Goal: Information Seeking & Learning: Check status

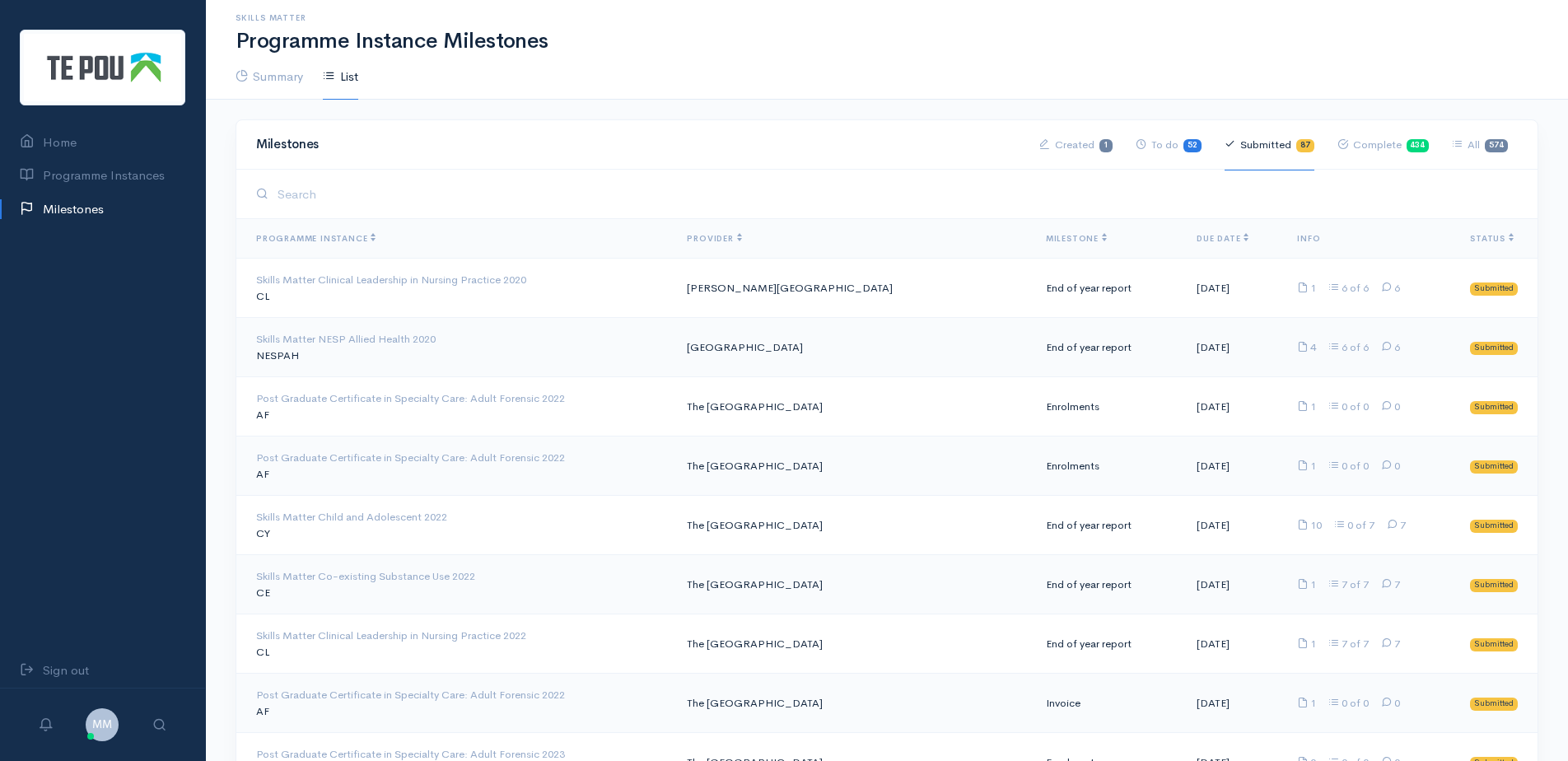
click at [1184, 244] on th "Due Date" at bounding box center [1234, 239] width 101 height 40
click at [1197, 237] on span "Due Date" at bounding box center [1222, 238] width 52 height 10
click at [1220, 236] on th "Due Date" at bounding box center [1234, 239] width 101 height 40
click at [1210, 235] on span "Due Date" at bounding box center [1222, 238] width 52 height 10
click at [1046, 237] on span "Milestone" at bounding box center [1076, 238] width 61 height 10
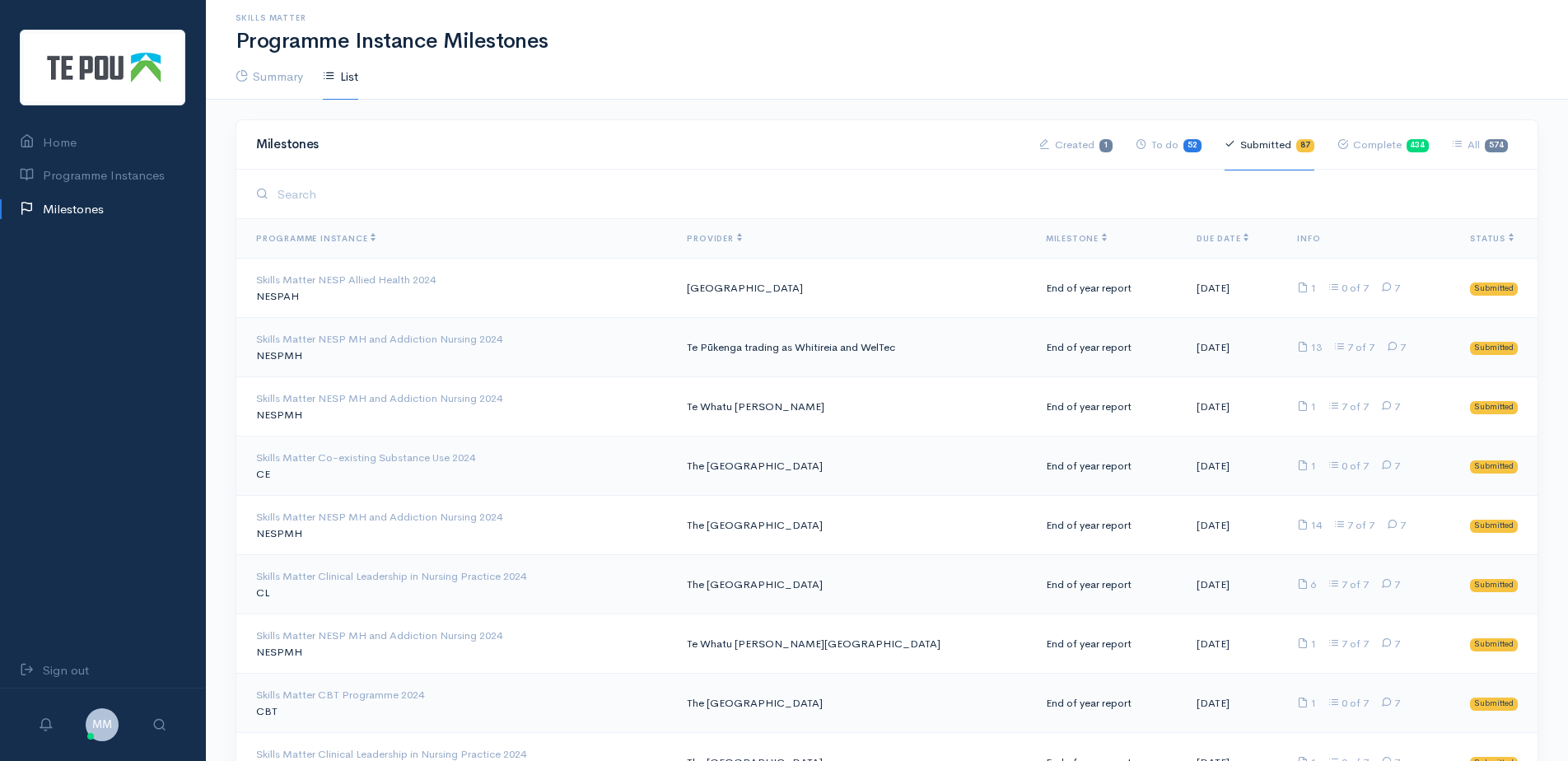
click at [1046, 237] on span "Milestone" at bounding box center [1076, 238] width 61 height 10
click at [680, 66] on ul "Summary List" at bounding box center [887, 76] width 1303 height 46
click at [676, 193] on input "search" at bounding box center [896, 194] width 1246 height 34
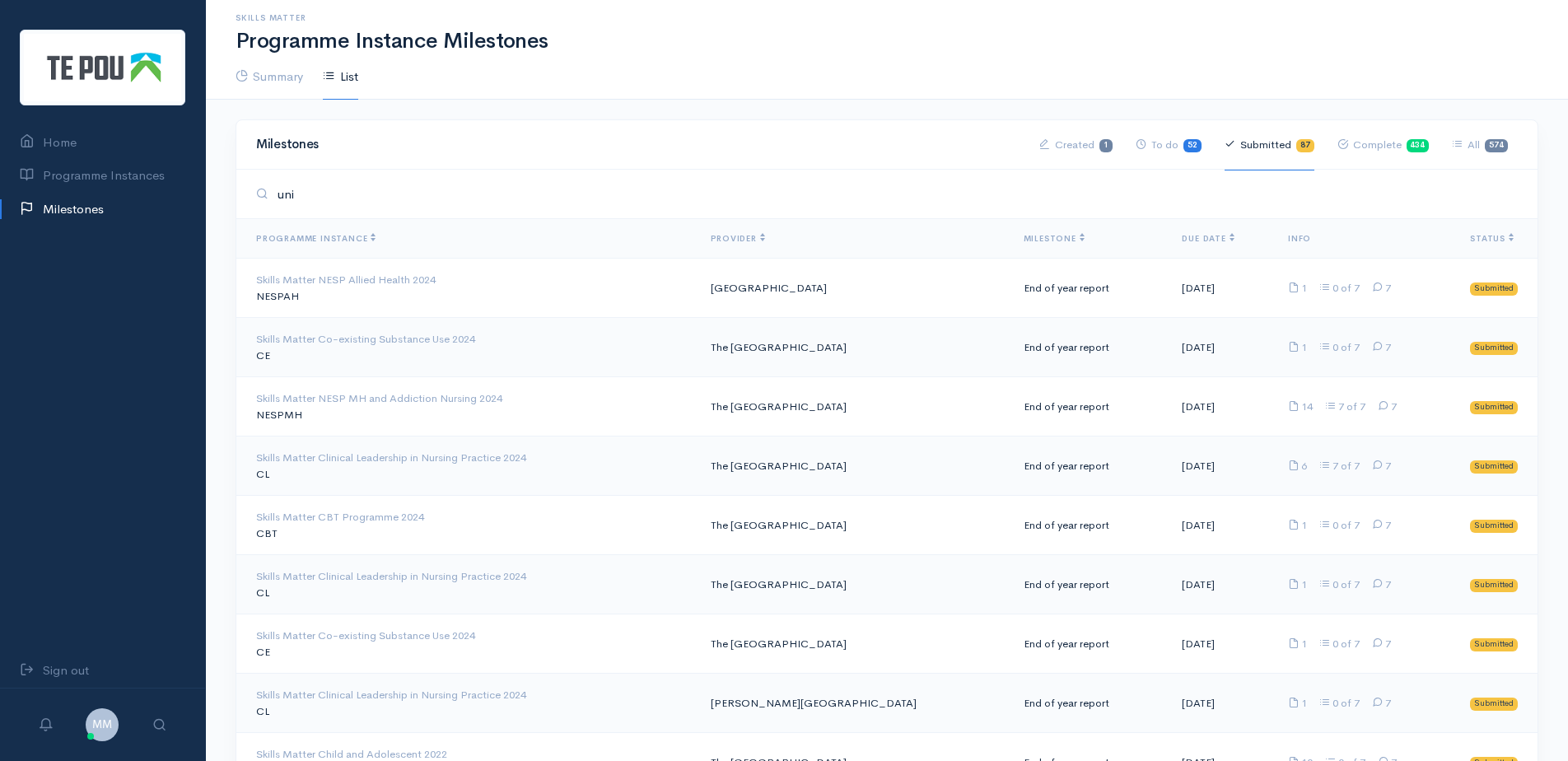
click at [1182, 240] on span "Due Date" at bounding box center [1207, 238] width 52 height 10
click at [447, 194] on input "uni" at bounding box center [896, 194] width 1246 height 34
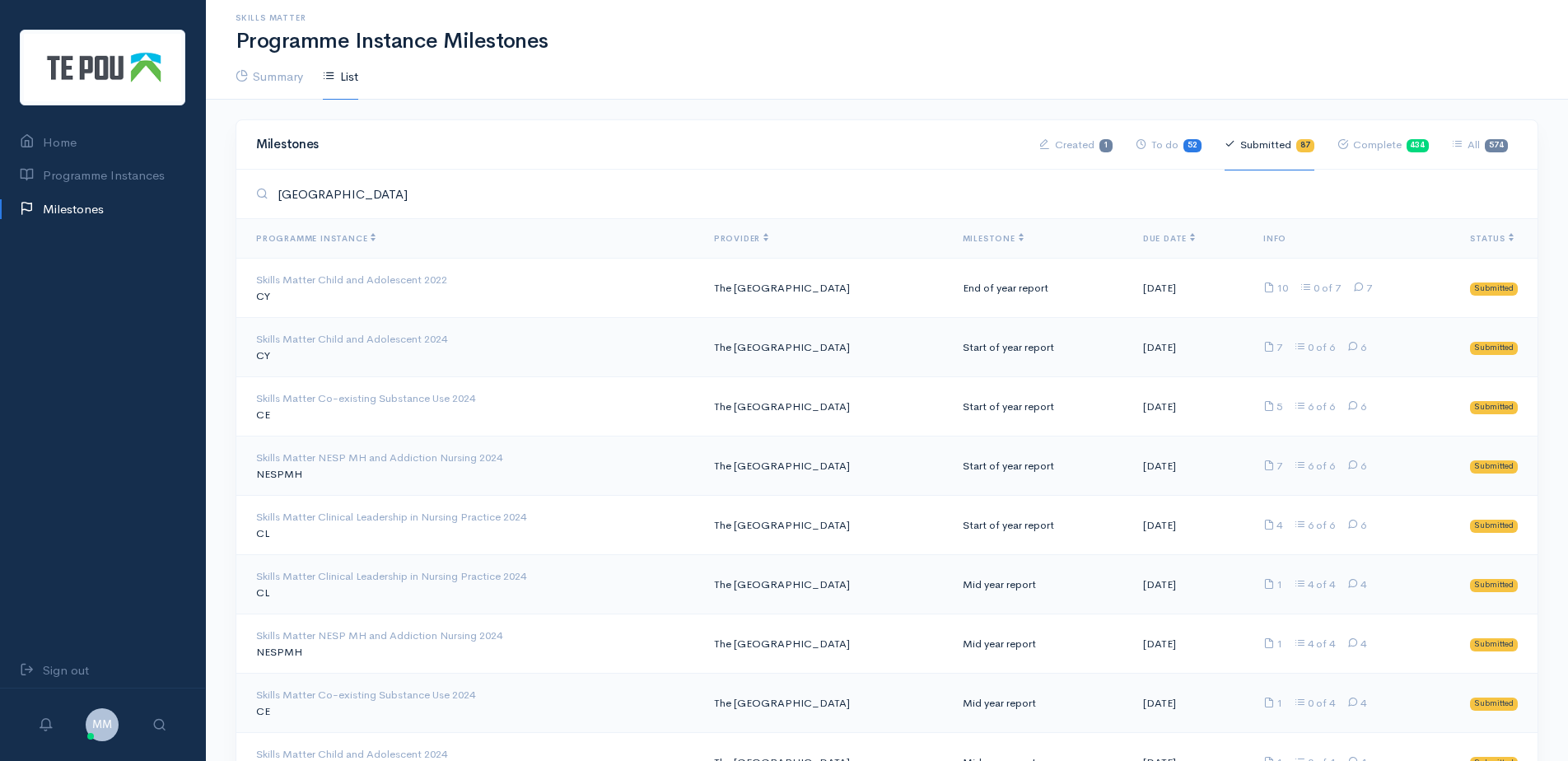
click at [1149, 244] on th "Due Date" at bounding box center [1190, 239] width 121 height 40
click at [1145, 235] on span "Due Date" at bounding box center [1169, 238] width 52 height 10
click at [1145, 235] on span "Due Date" at bounding box center [1169, 238] width 52 height 10
click at [386, 135] on div "Milestones Created 1 To do 52 Submitted 87 Complete 434 All 574" at bounding box center [887, 144] width 1282 height 37
drag, startPoint x: 429, startPoint y: 194, endPoint x: 148, endPoint y: 195, distance: 281.0
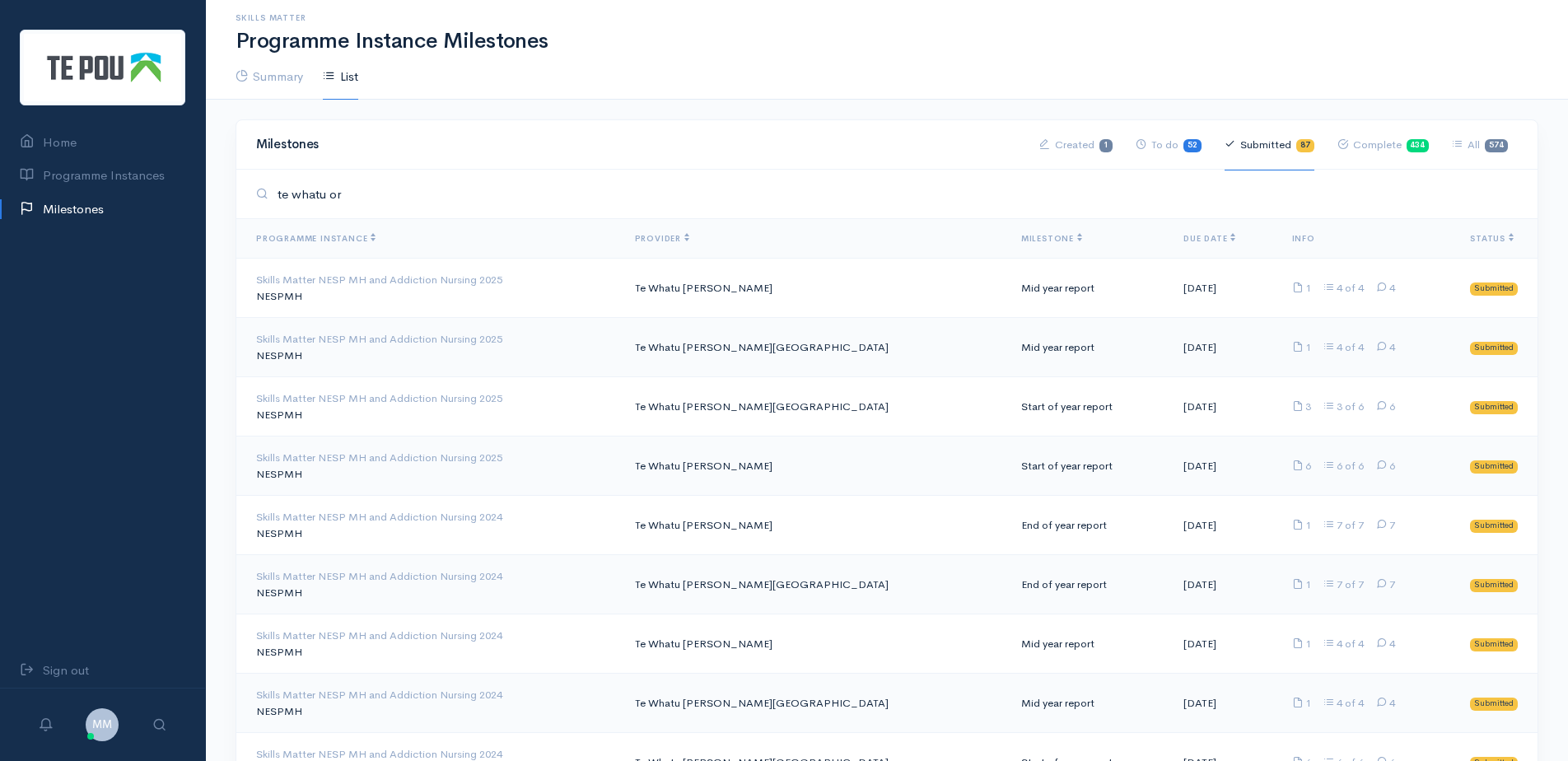
click at [460, 197] on input "te whatu or" at bounding box center [896, 194] width 1246 height 34
drag, startPoint x: 460, startPoint y: 197, endPoint x: 198, endPoint y: 198, distance: 262.0
click at [198, 198] on body "Home Programme Instances Milestones Sign out MM Profile My preferences Sign out" at bounding box center [784, 465] width 1568 height 931
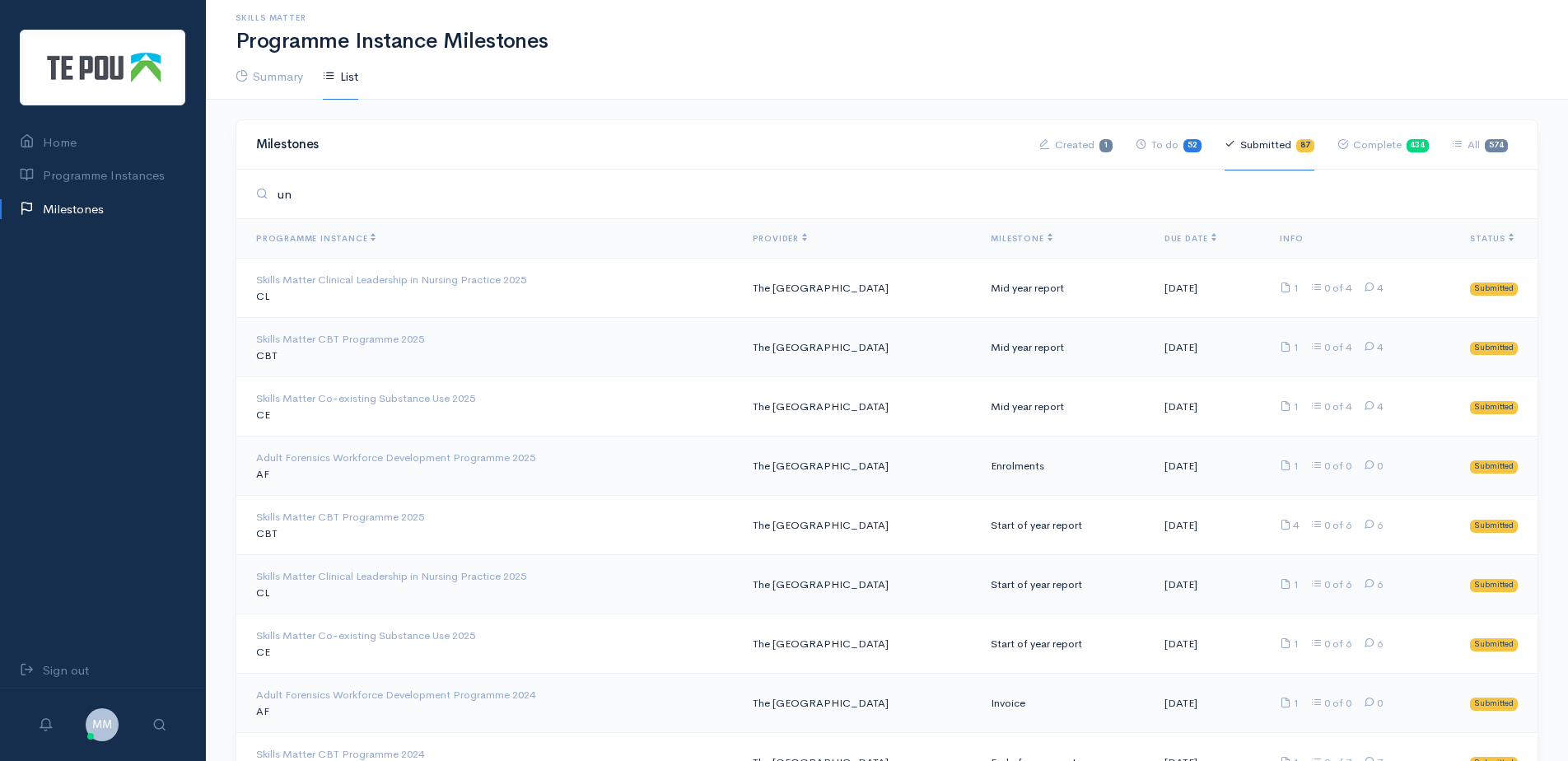
type input "u"
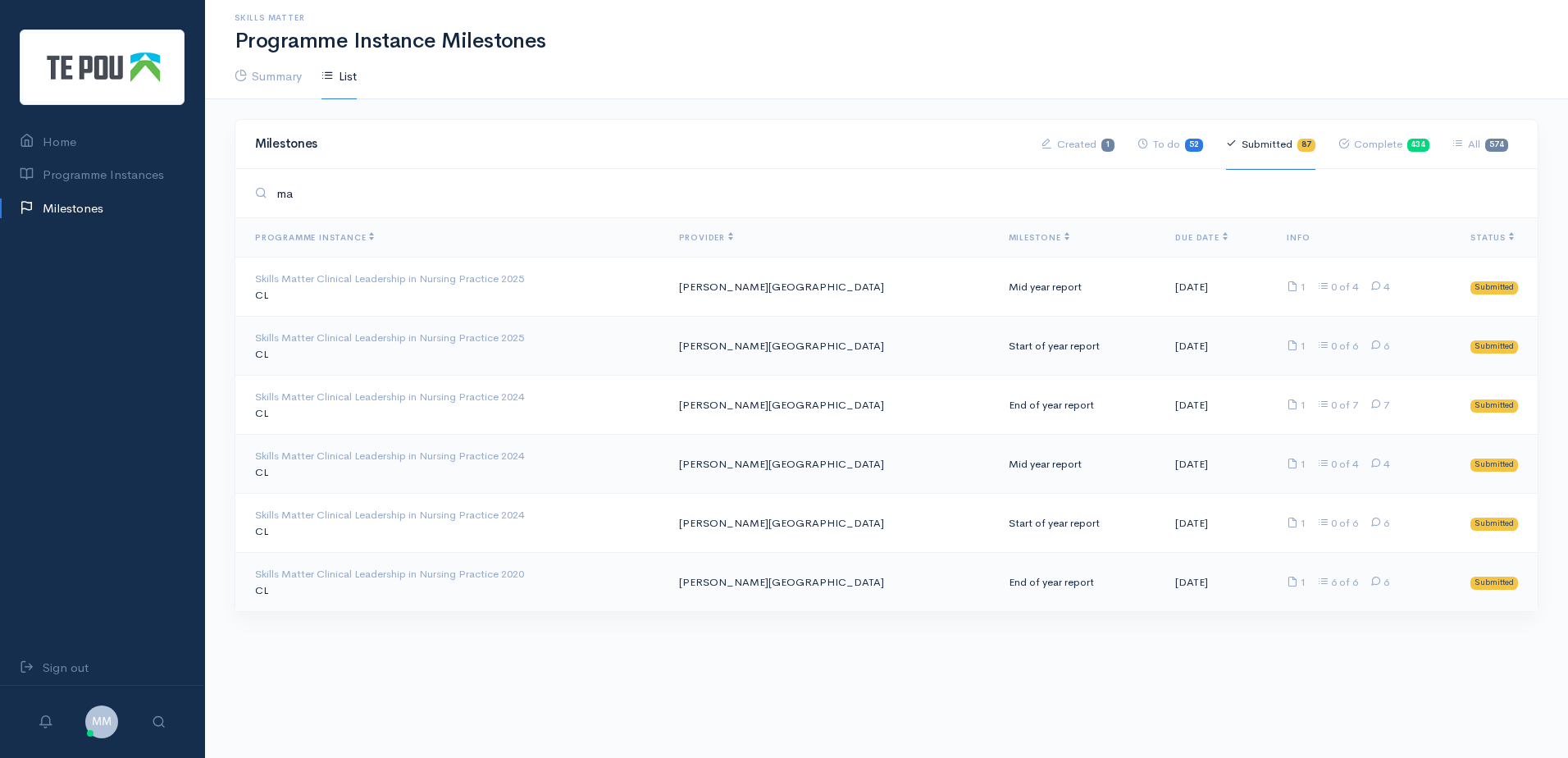
type input "m"
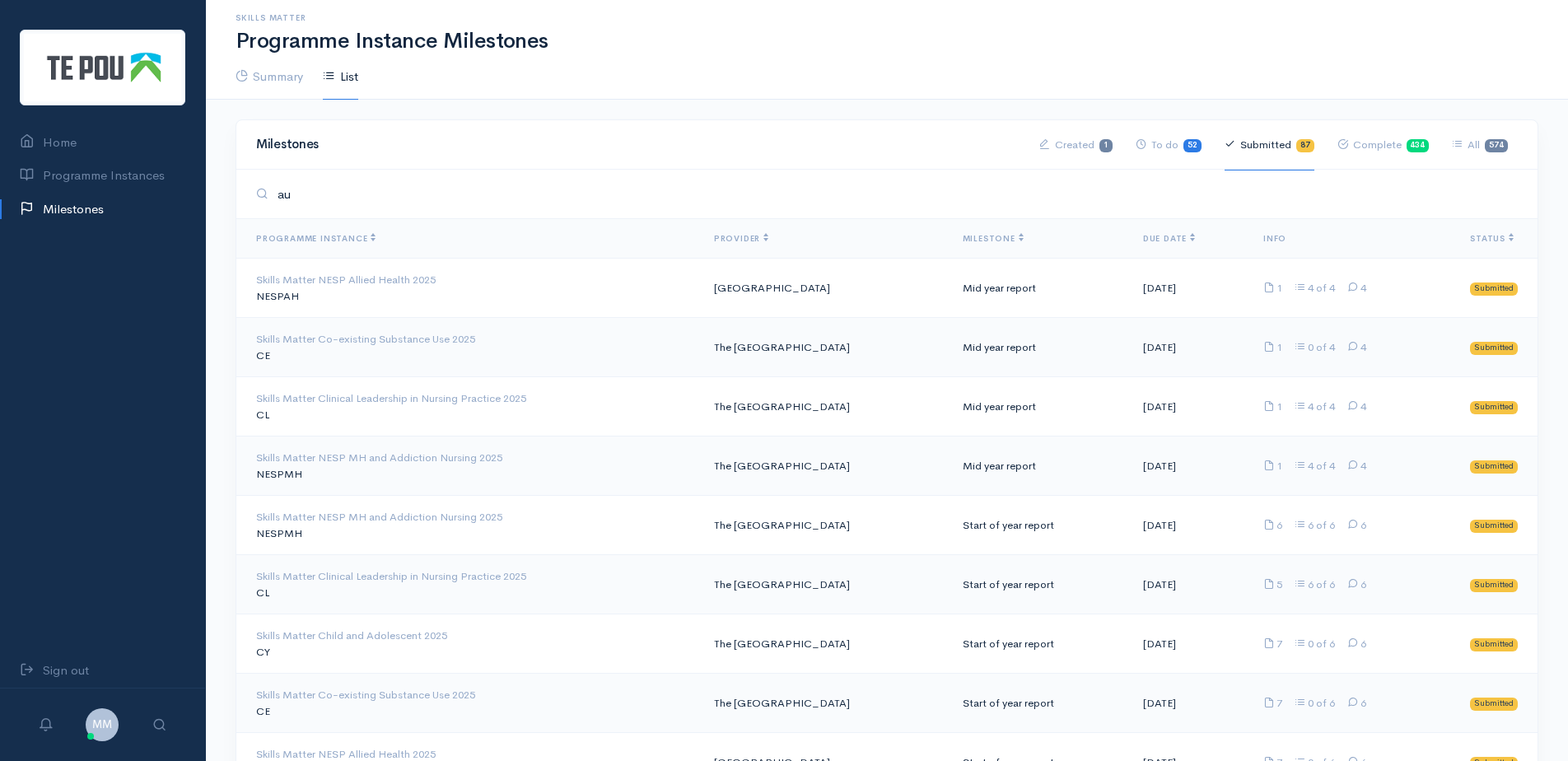
click at [1160, 243] on span "Due Date" at bounding box center [1169, 238] width 52 height 10
drag, startPoint x: 336, startPoint y: 196, endPoint x: 267, endPoint y: 202, distance: 69.3
click at [267, 202] on div "au" at bounding box center [887, 194] width 1262 height 34
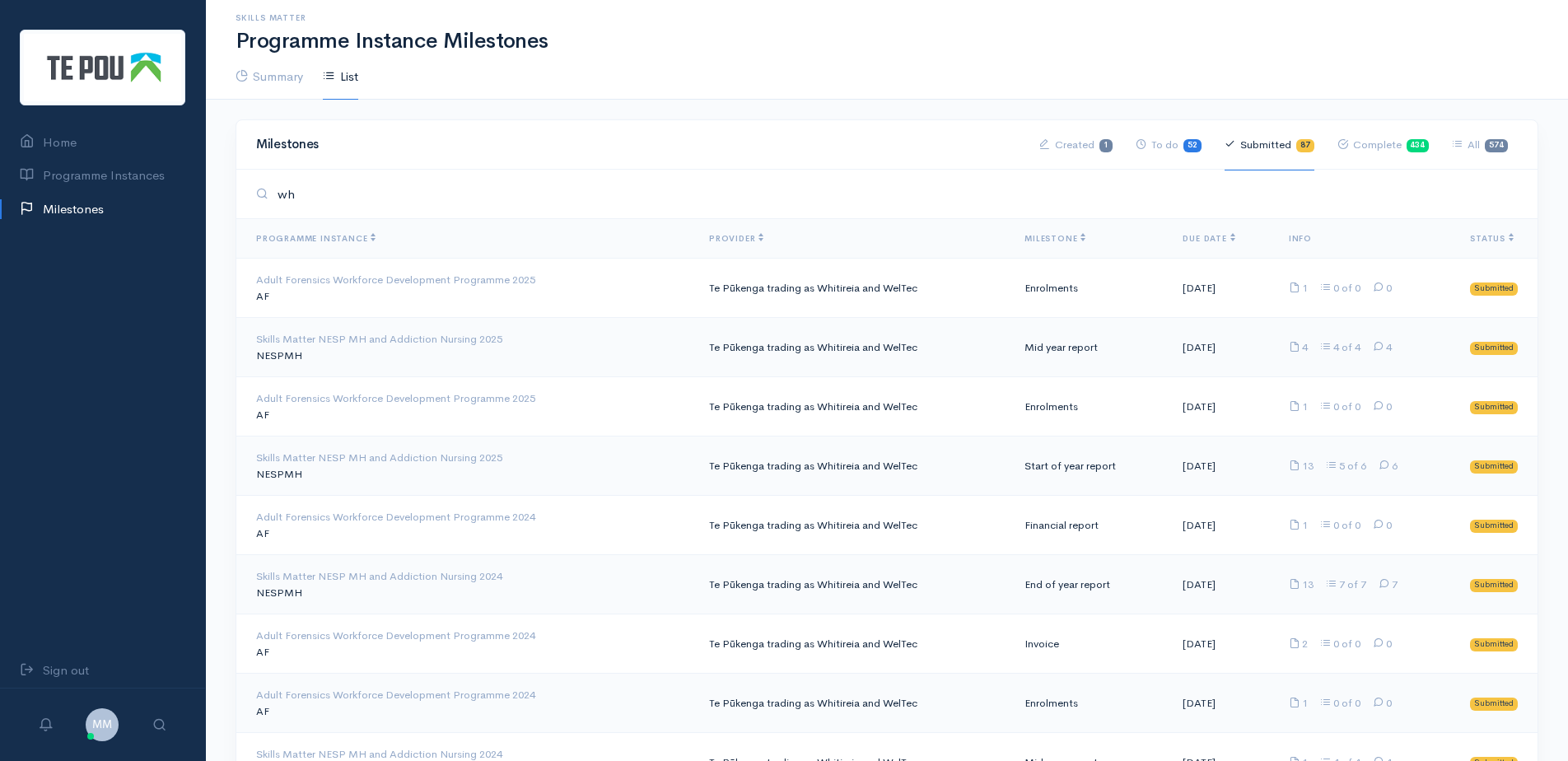
type input "w"
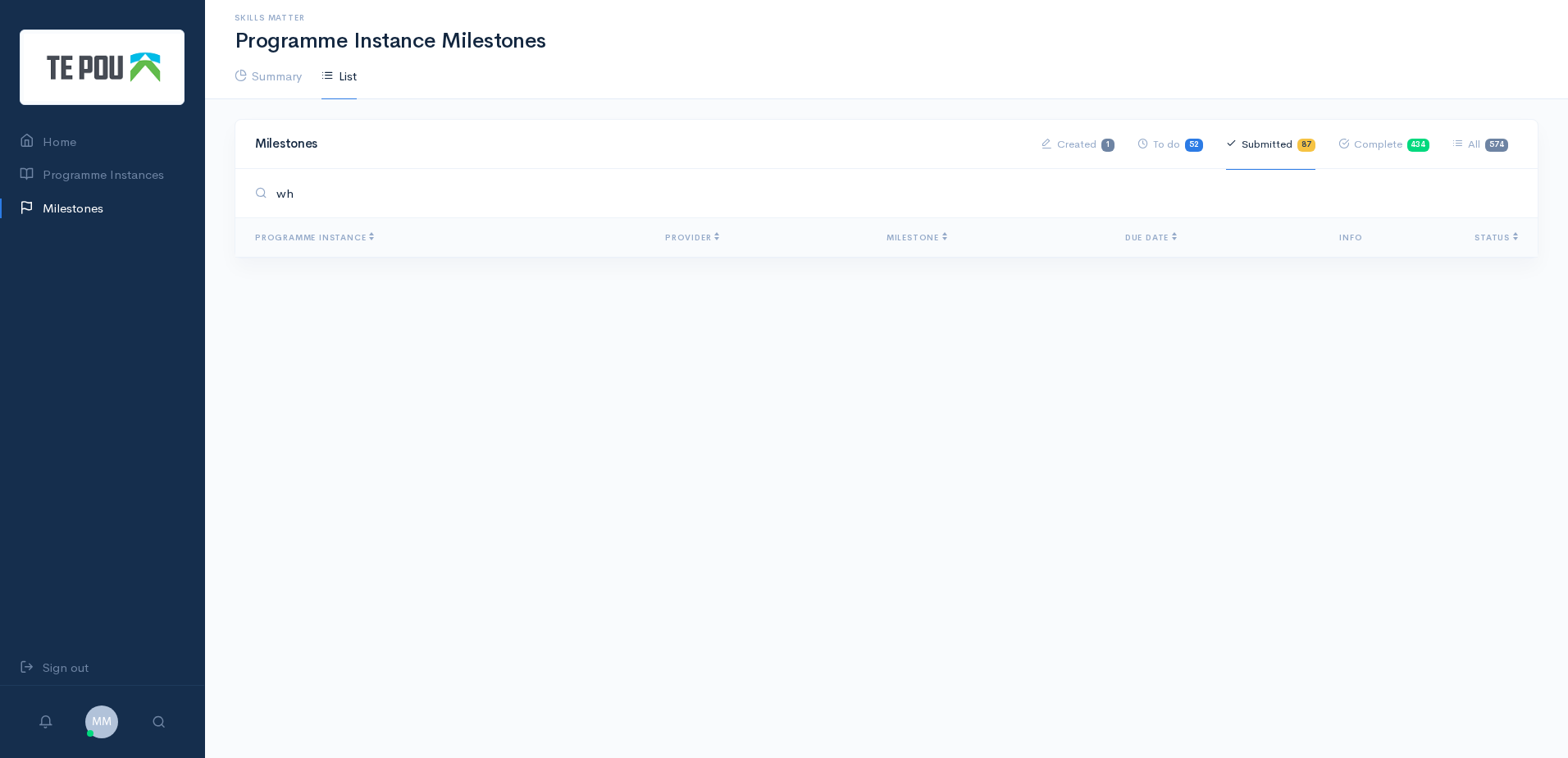
type input "w"
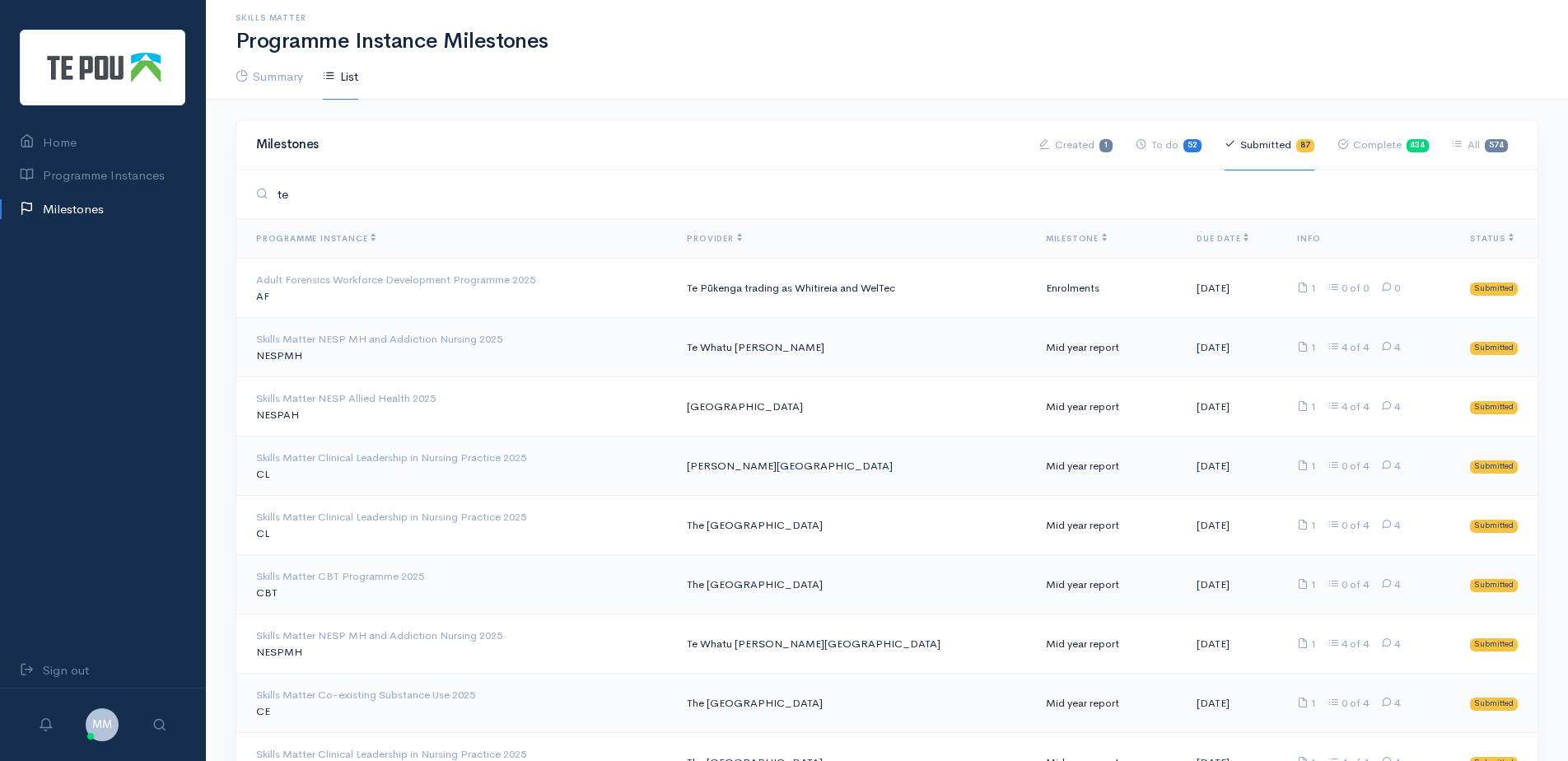
type input "t"
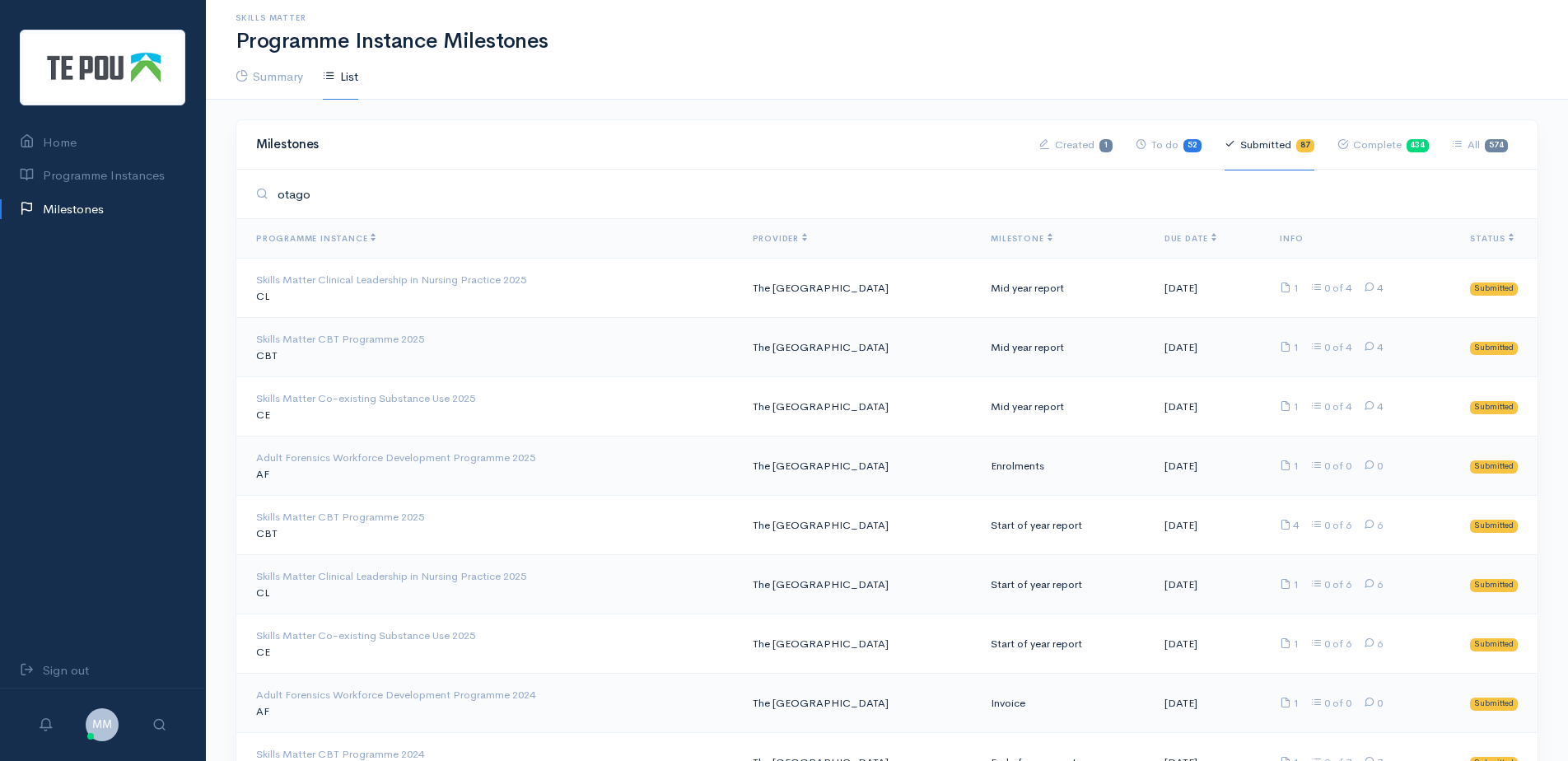
type input "otago"
click at [1001, 231] on th "Milestone" at bounding box center [1064, 239] width 173 height 40
click at [998, 243] on span "Milestone" at bounding box center [1021, 238] width 61 height 10
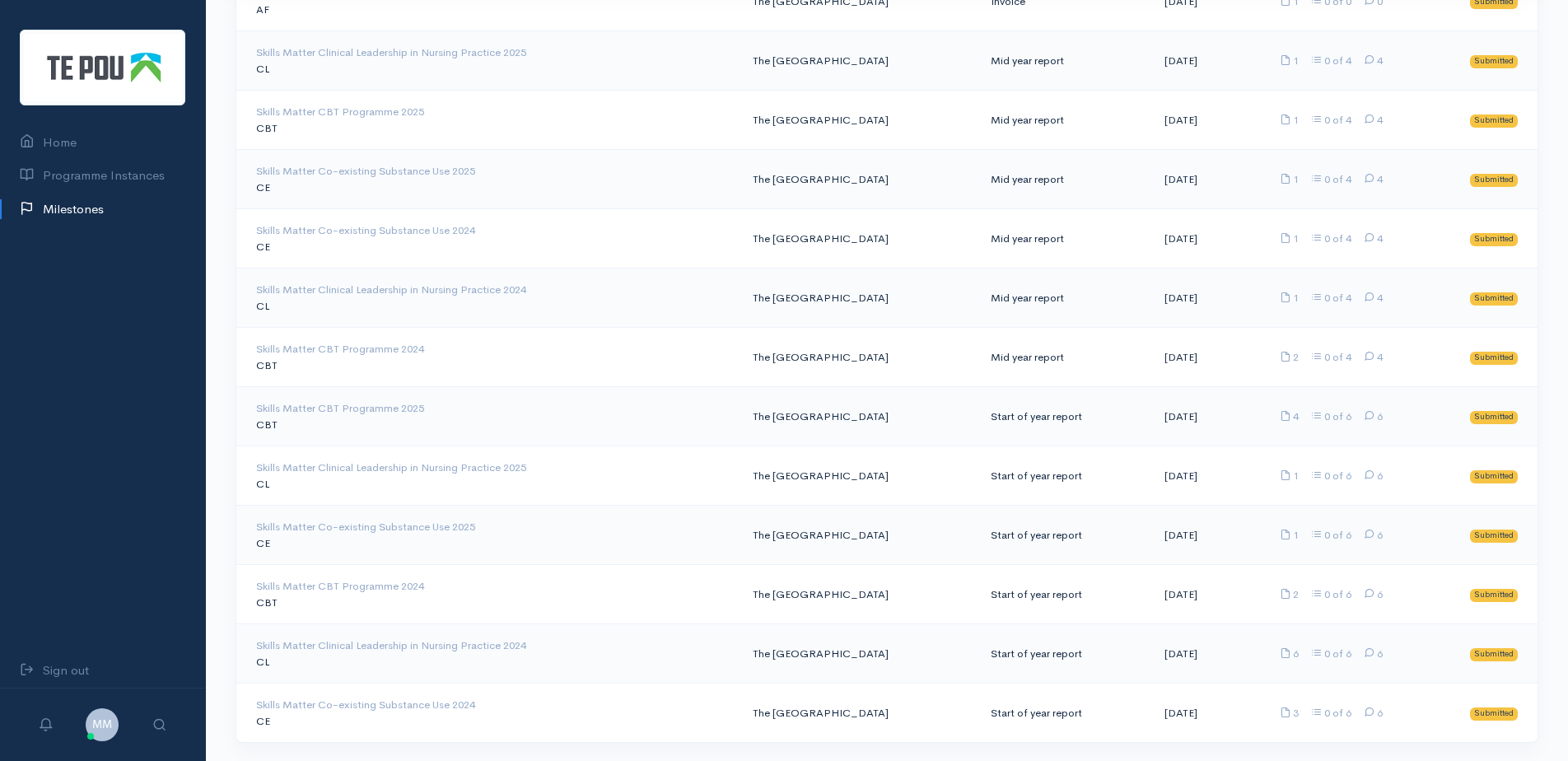
scroll to position [1154, 0]
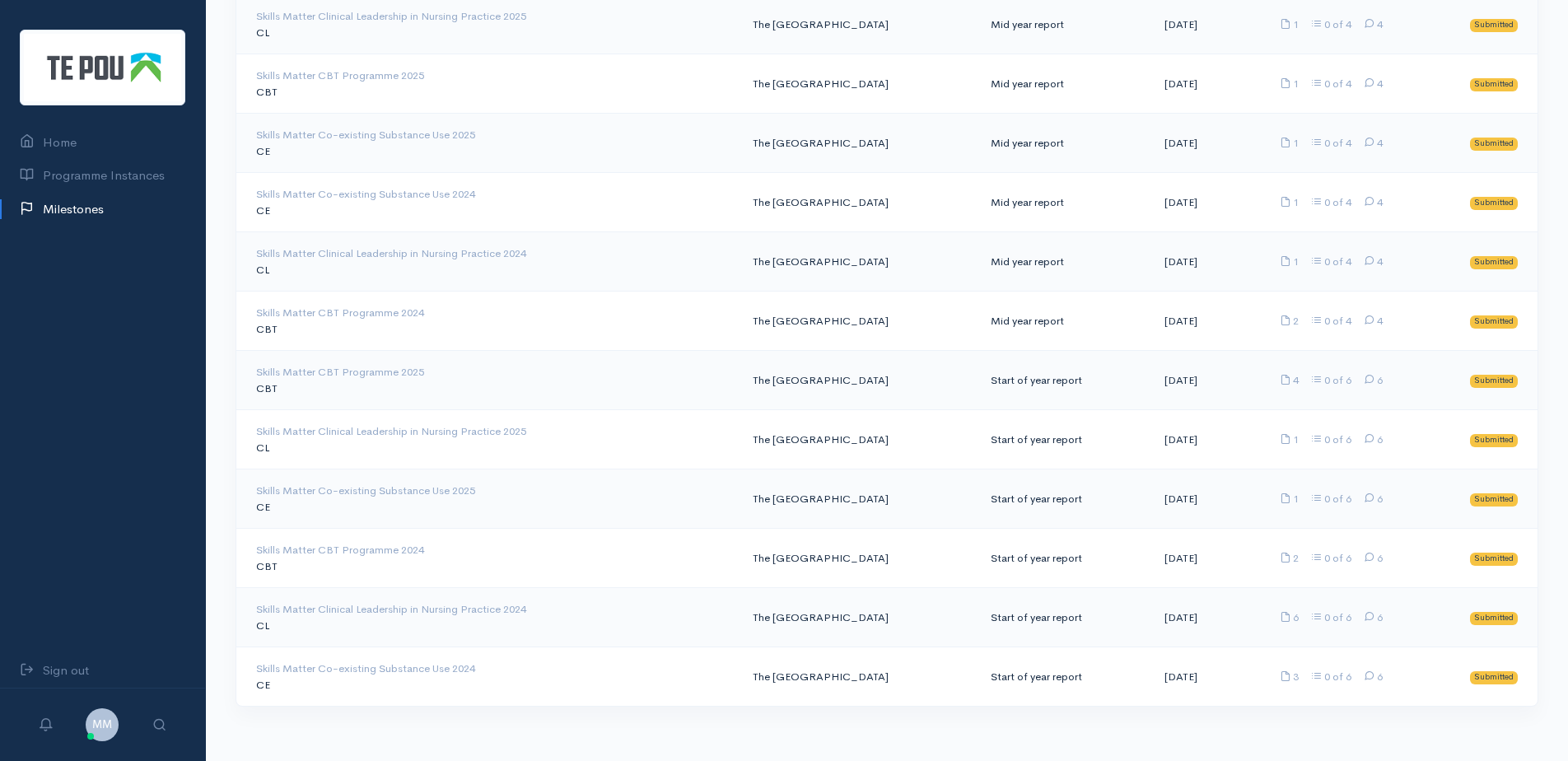
click at [89, 212] on link "Milestones" at bounding box center [103, 210] width 205 height 34
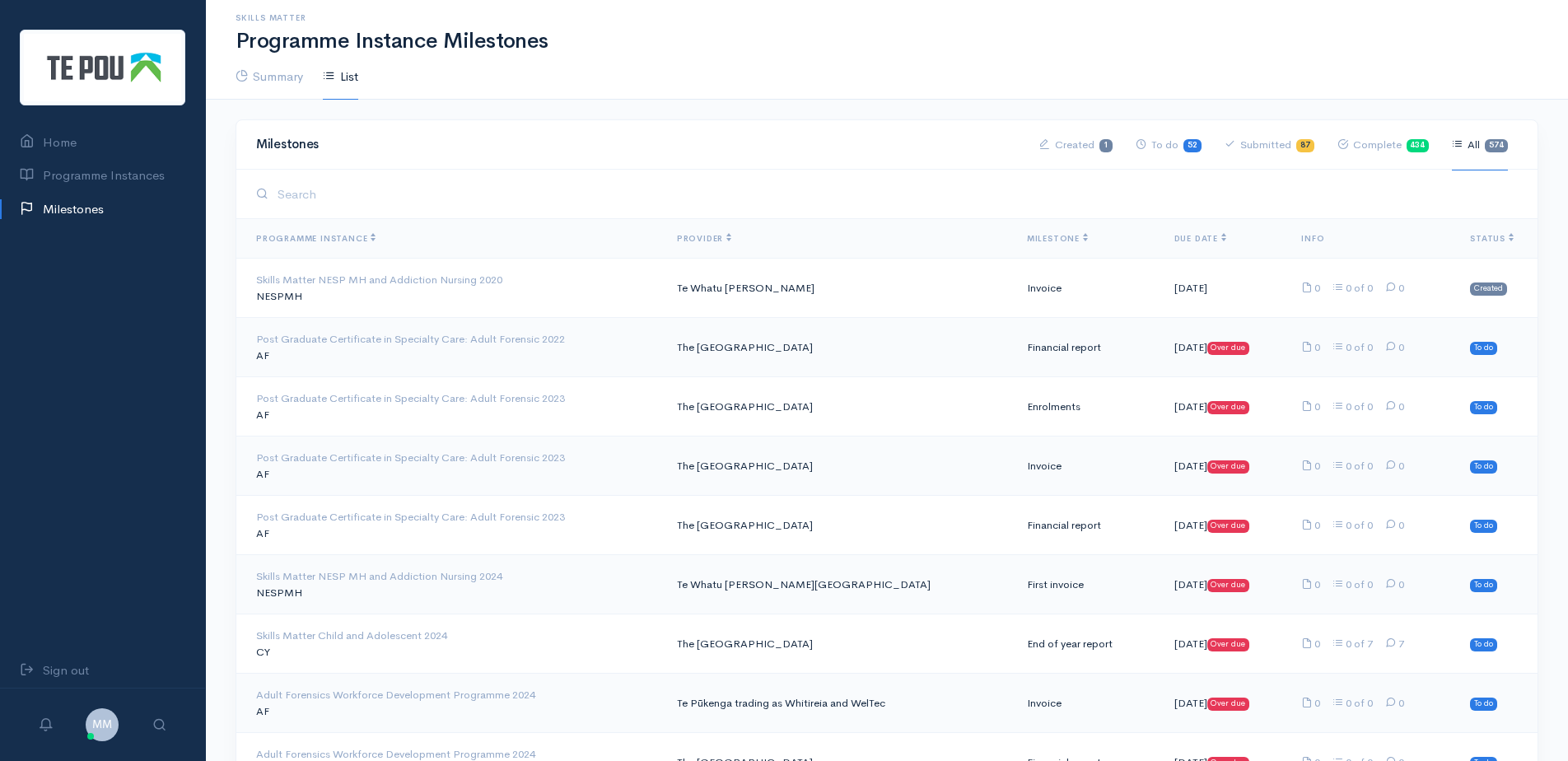
click at [1174, 235] on span "Due Date" at bounding box center [1200, 238] width 52 height 10
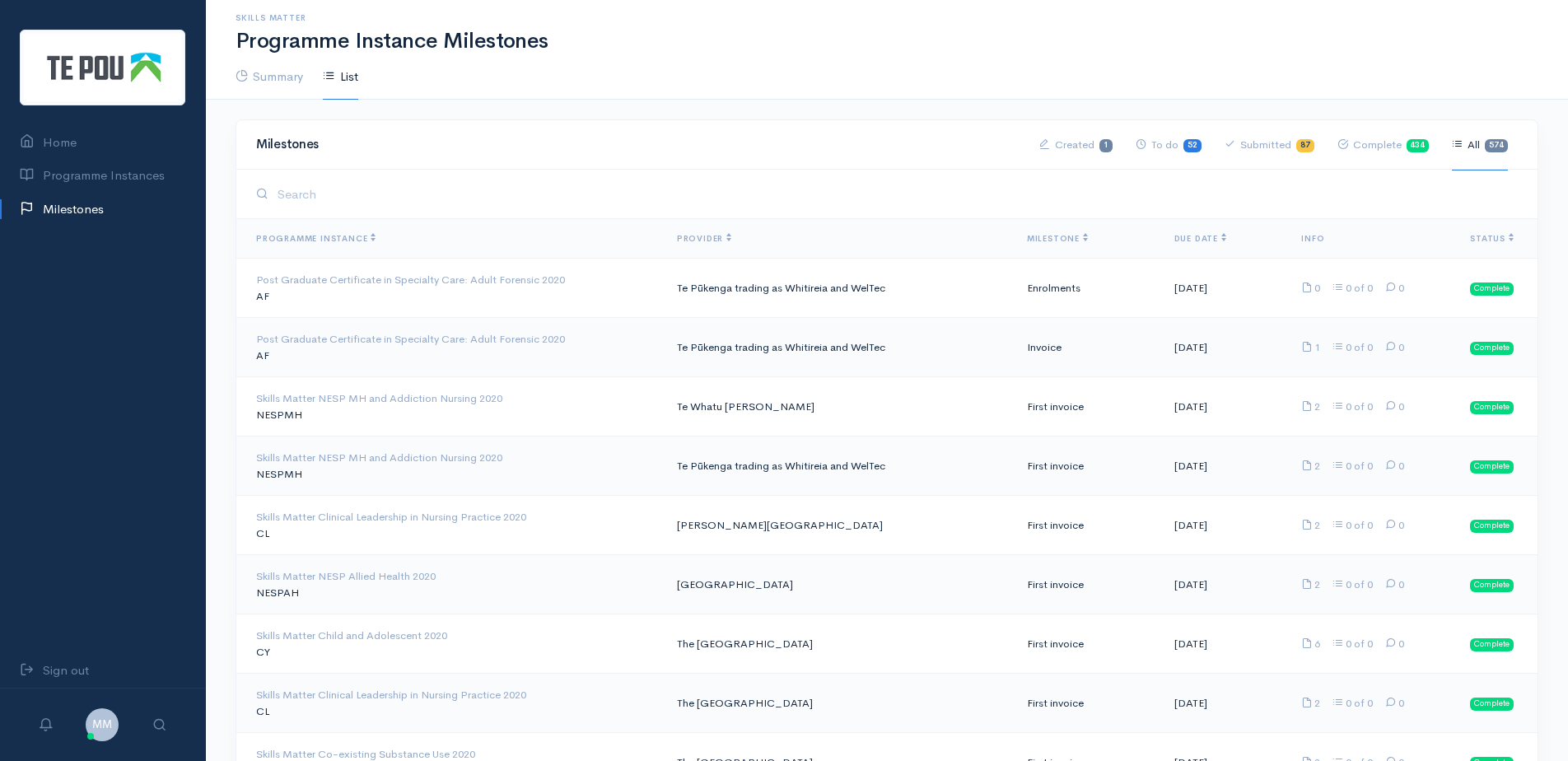
click at [1174, 235] on span "Due Date" at bounding box center [1200, 238] width 52 height 10
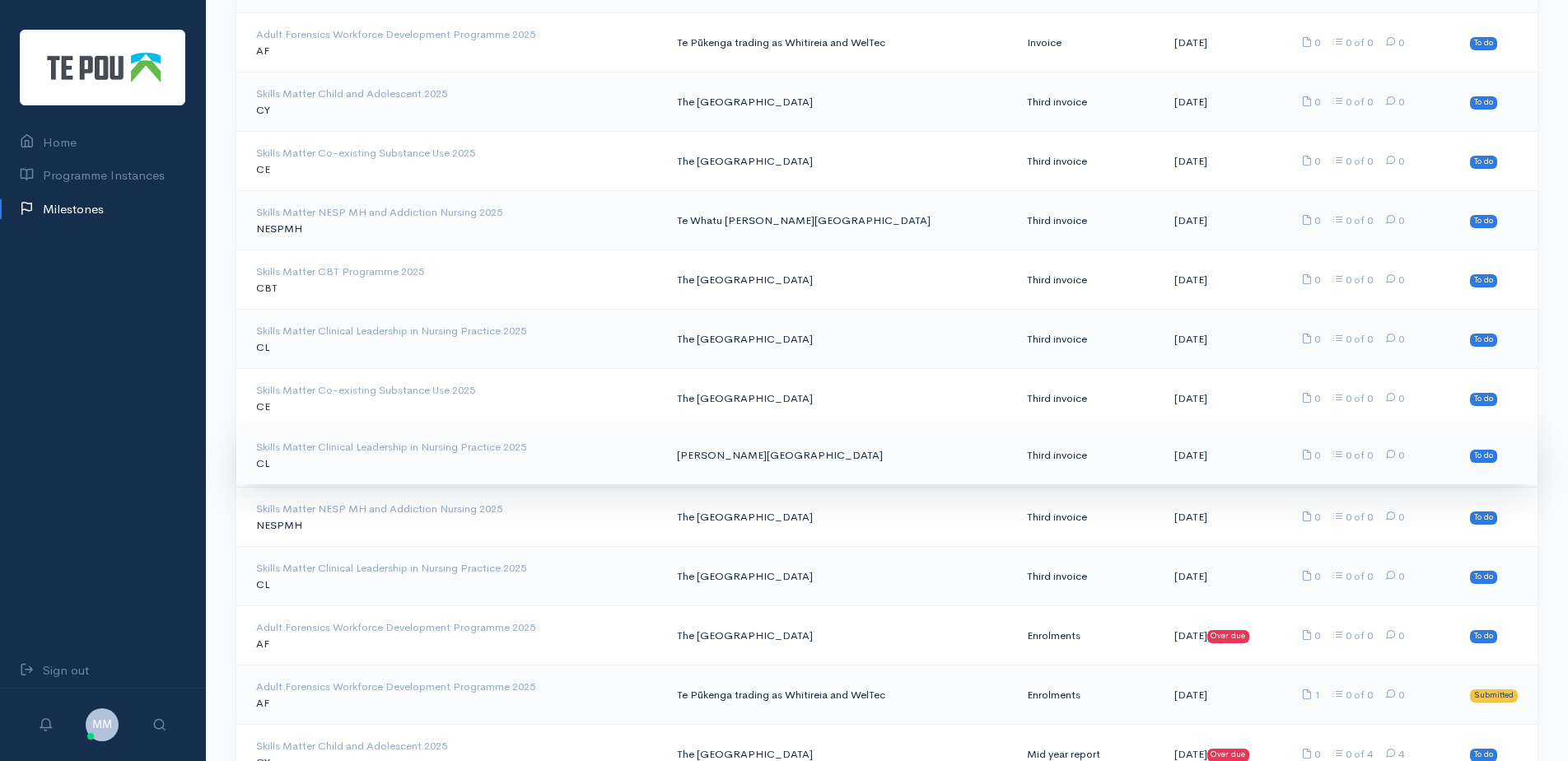
scroll to position [2307, 0]
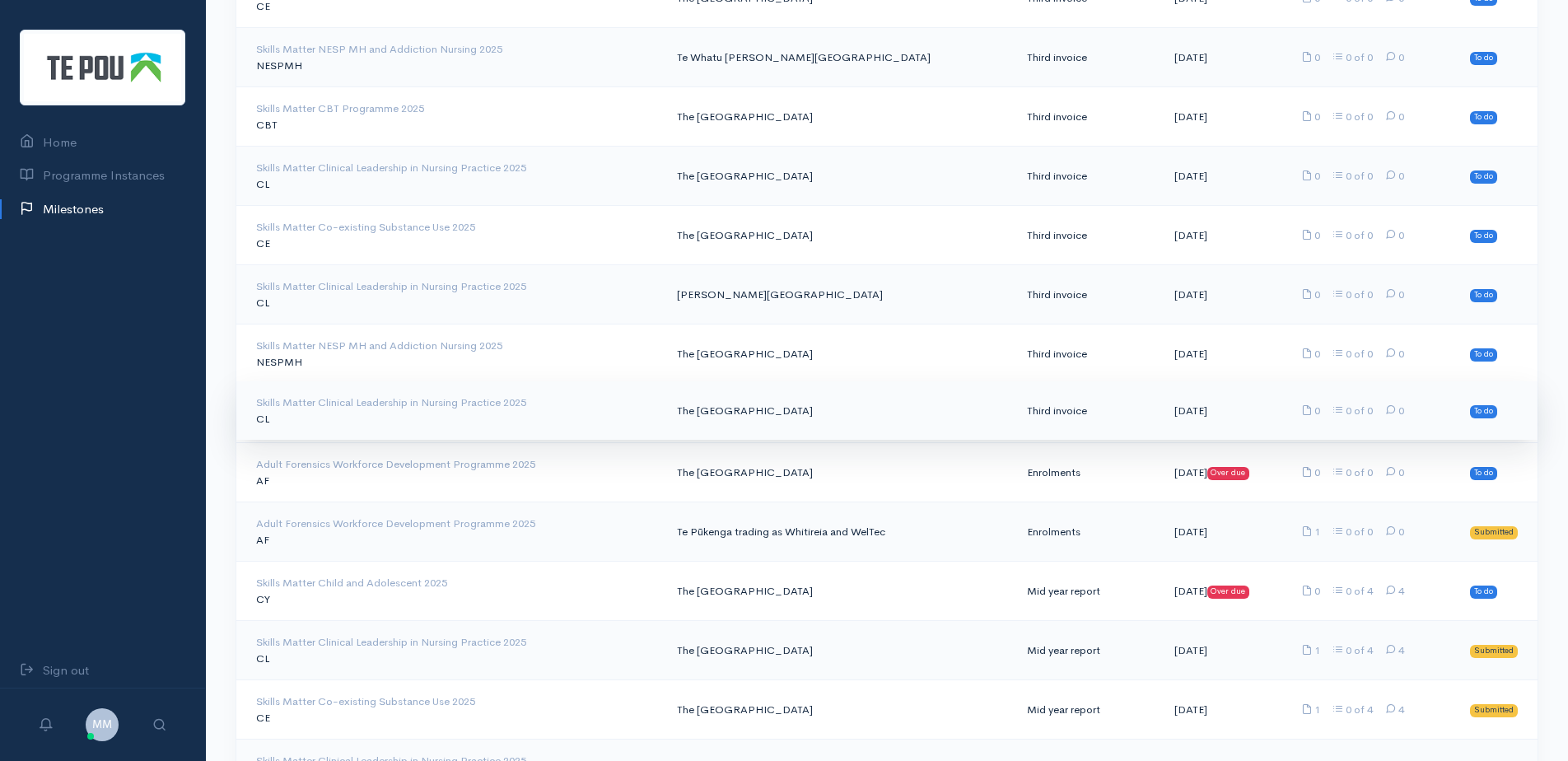
click at [428, 419] on td "Skills Matter Clinical Leadership in Nursing Practice 2025 CL" at bounding box center [450, 411] width 428 height 59
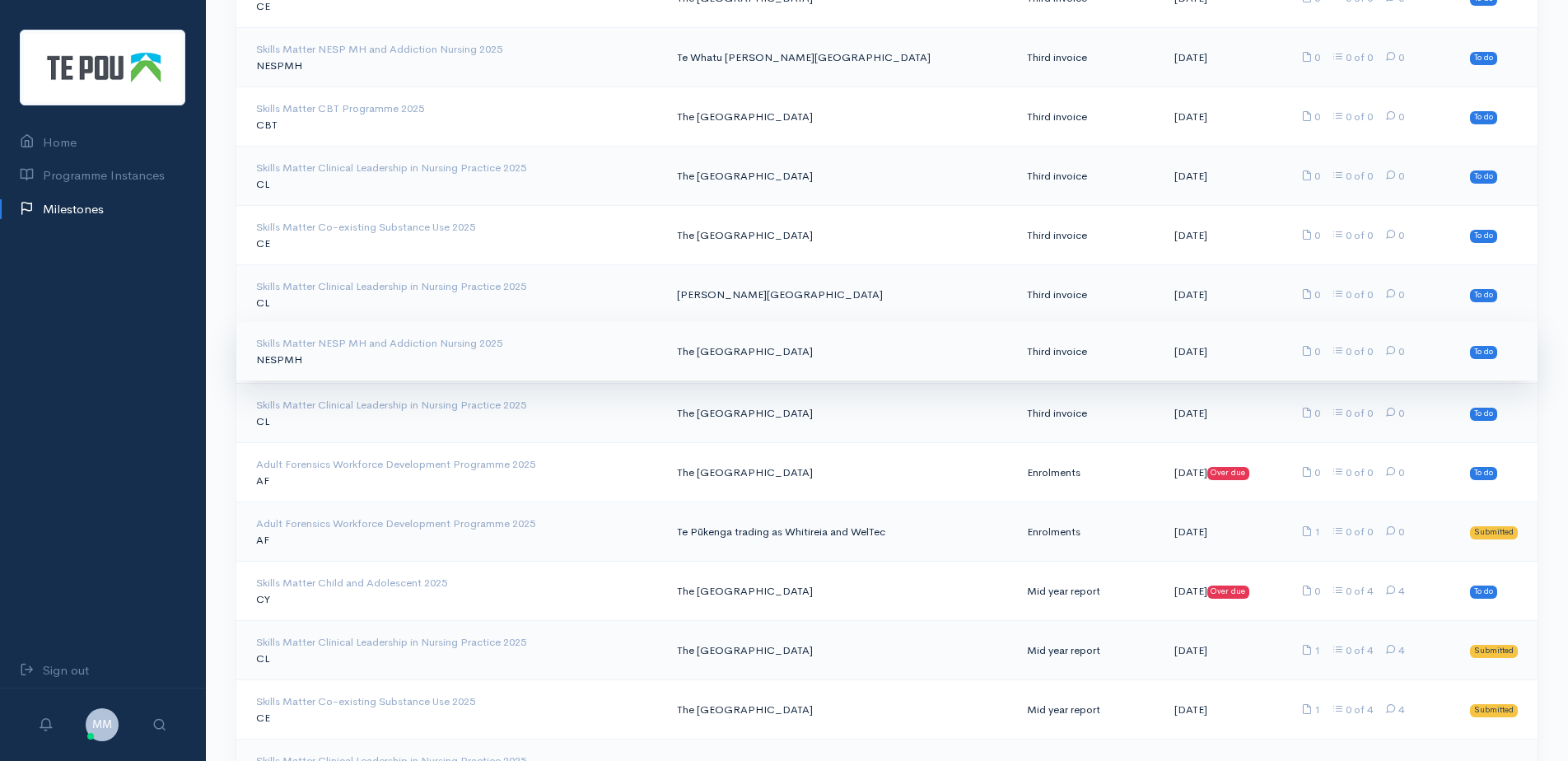
click at [904, 343] on td "The University of Auckland" at bounding box center [839, 351] width 350 height 59
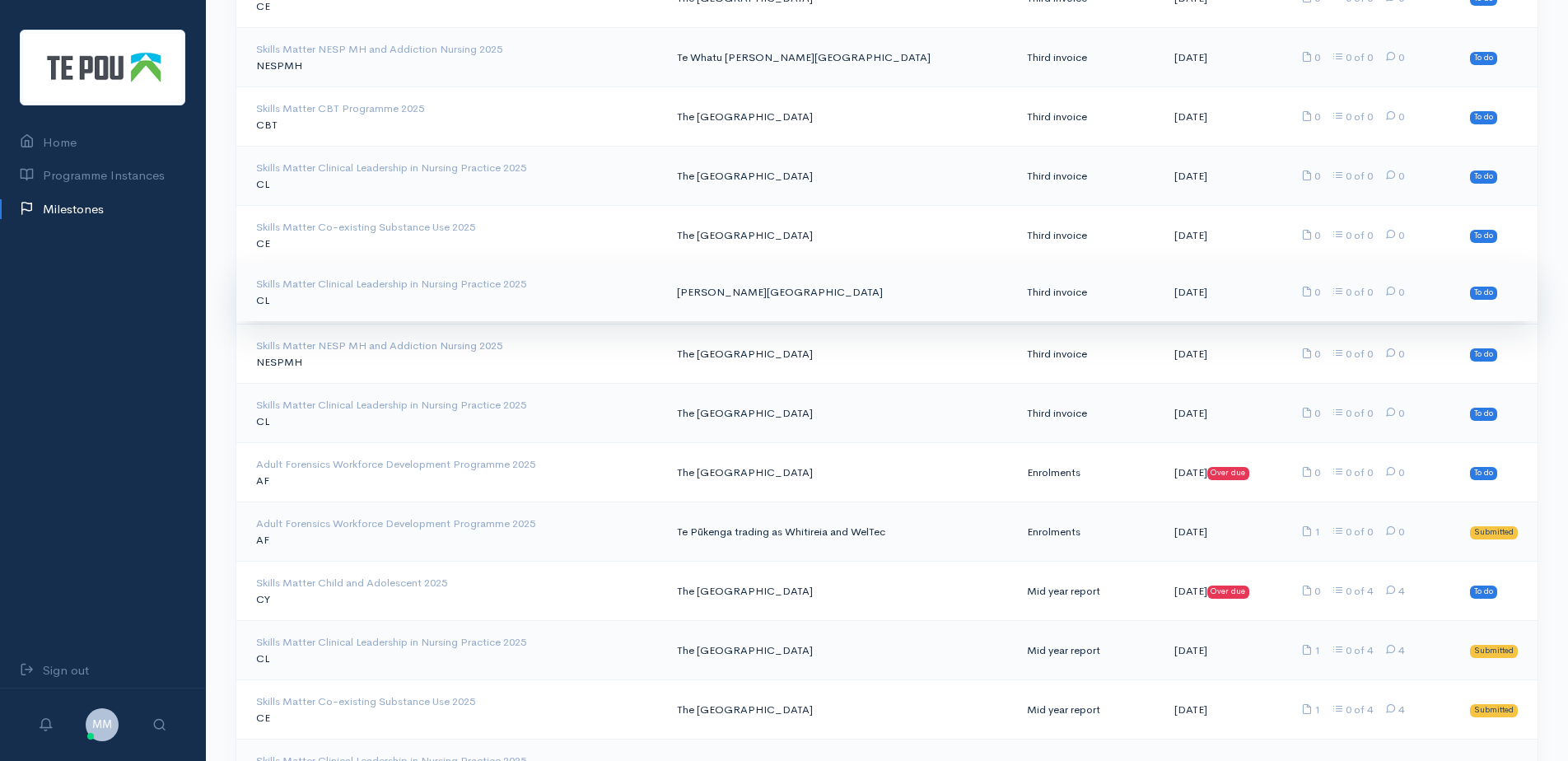
click at [730, 298] on td "Massey University" at bounding box center [839, 292] width 350 height 59
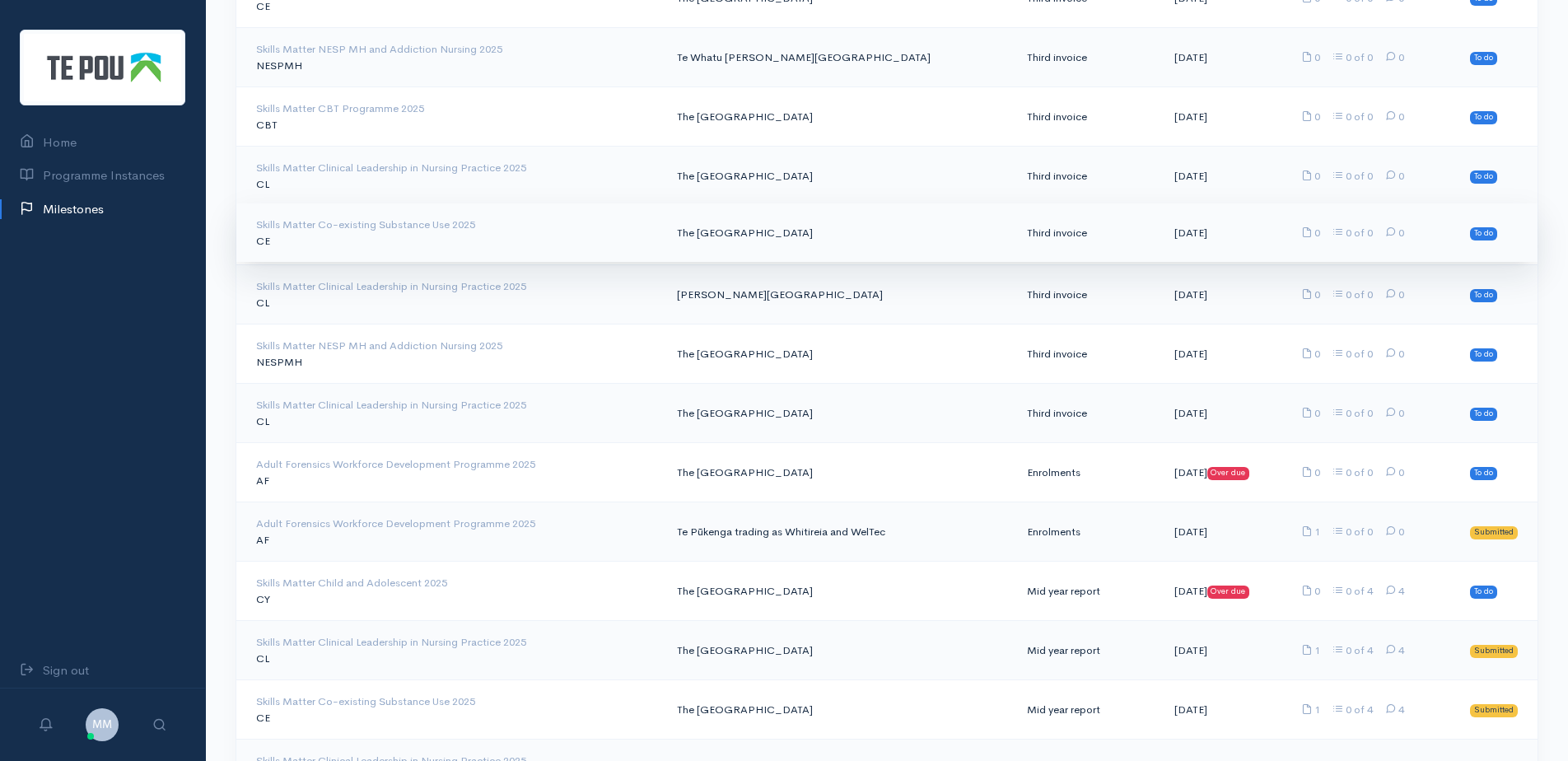
click at [1035, 245] on td "Third invoice" at bounding box center [1088, 233] width 148 height 59
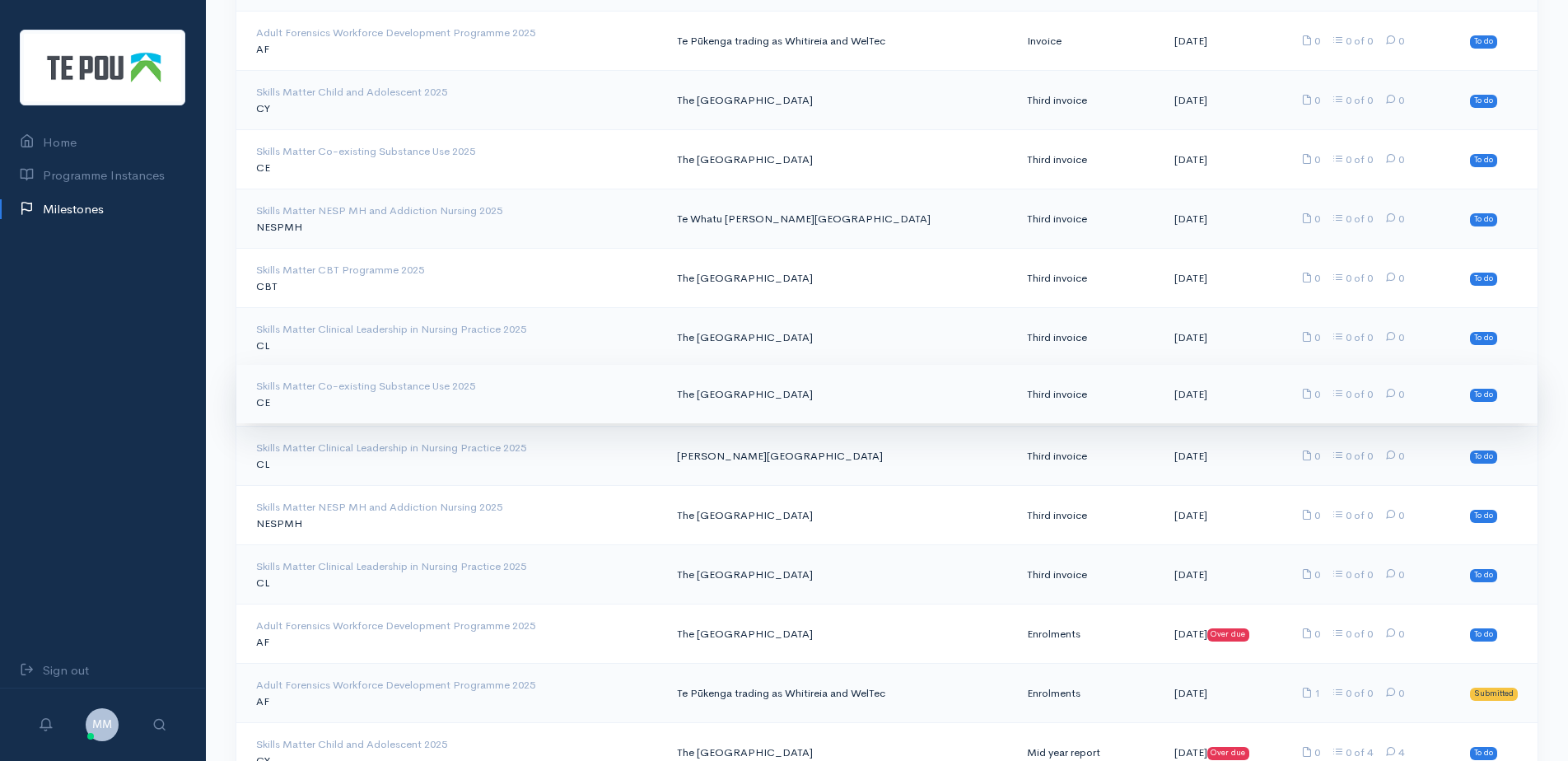
scroll to position [2142, 0]
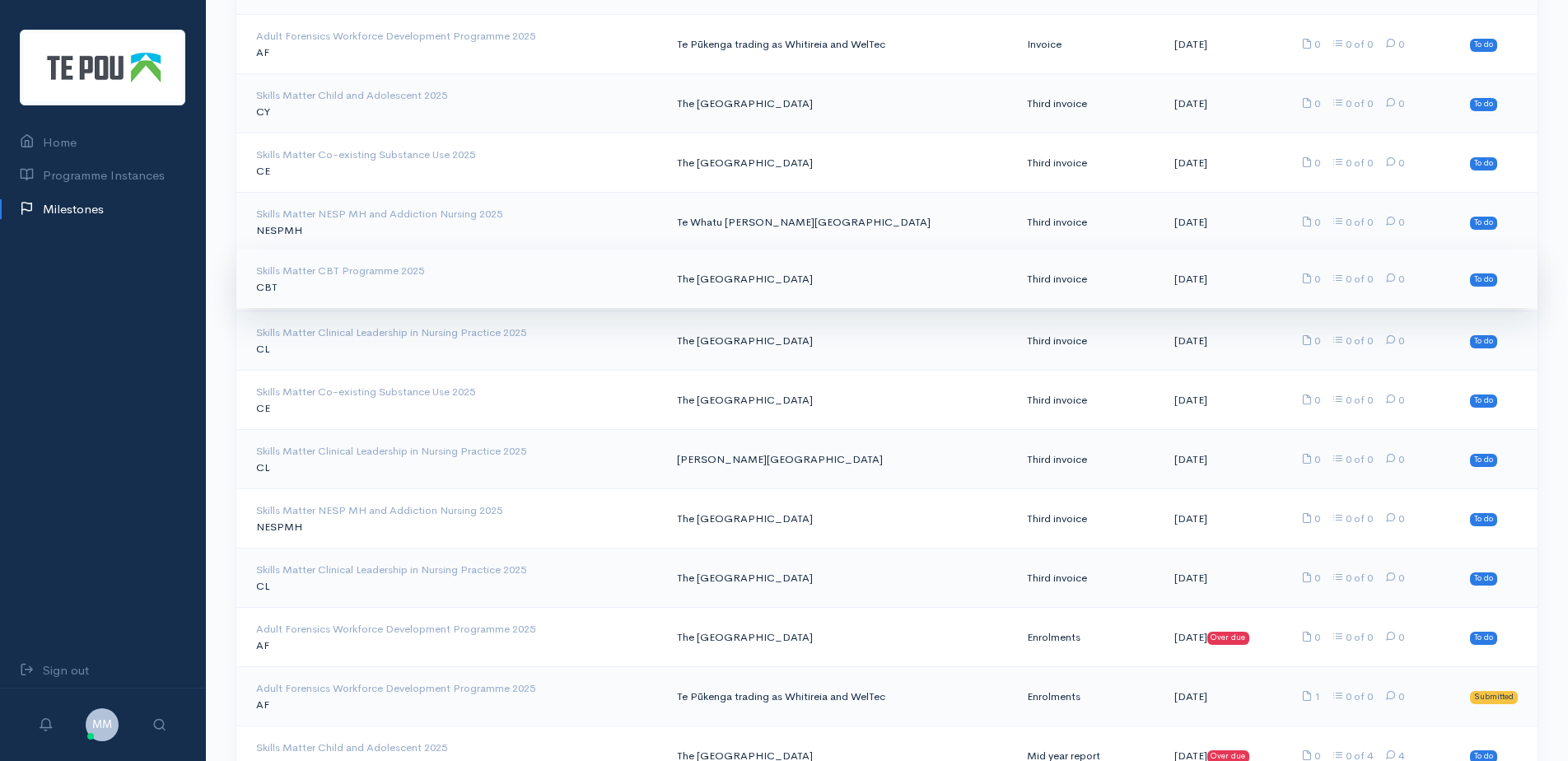
click at [1014, 274] on td "Third invoice" at bounding box center [1088, 279] width 148 height 59
click at [1014, 297] on td "Third invoice" at bounding box center [1088, 279] width 148 height 59
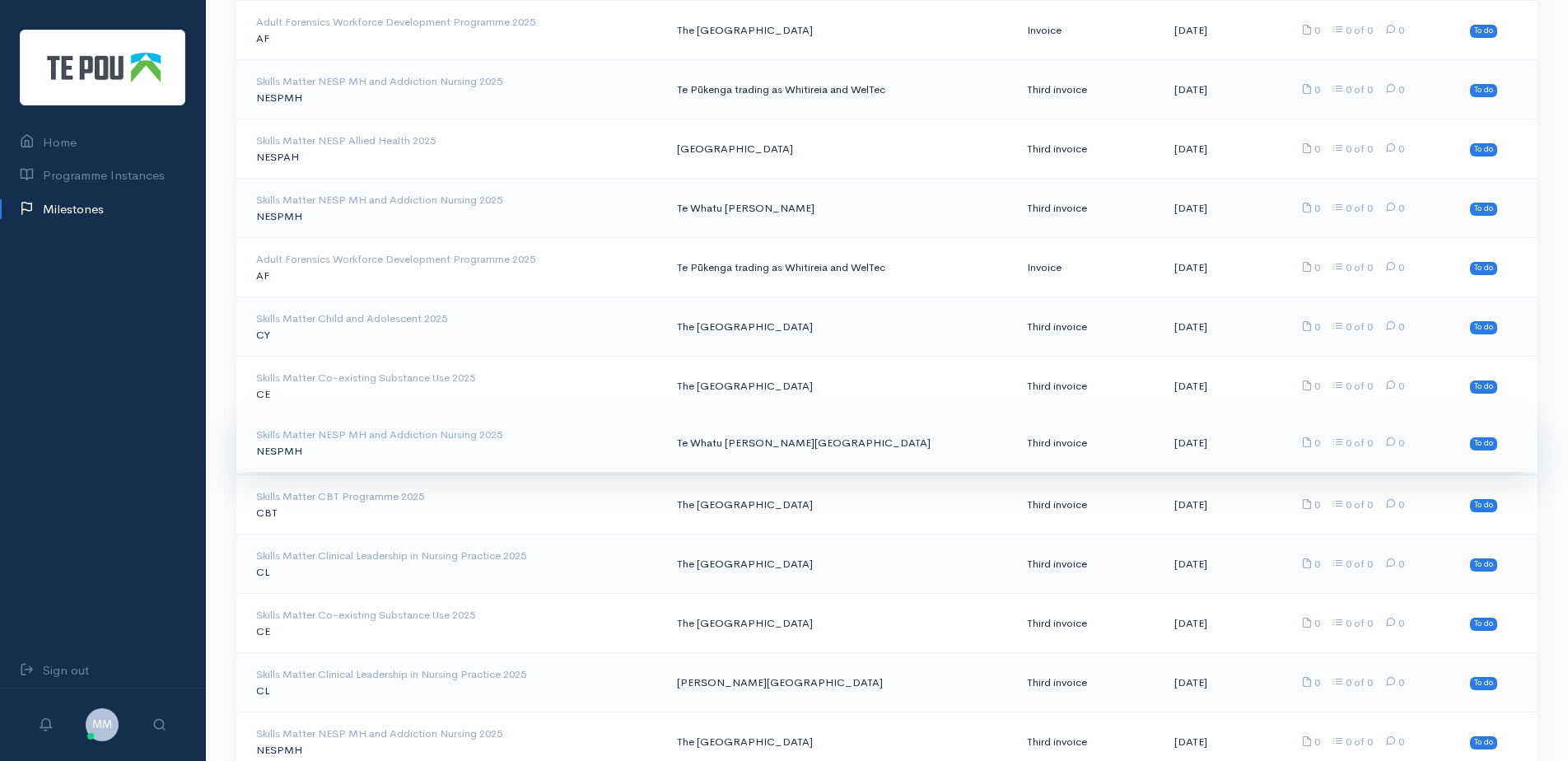
scroll to position [1812, 0]
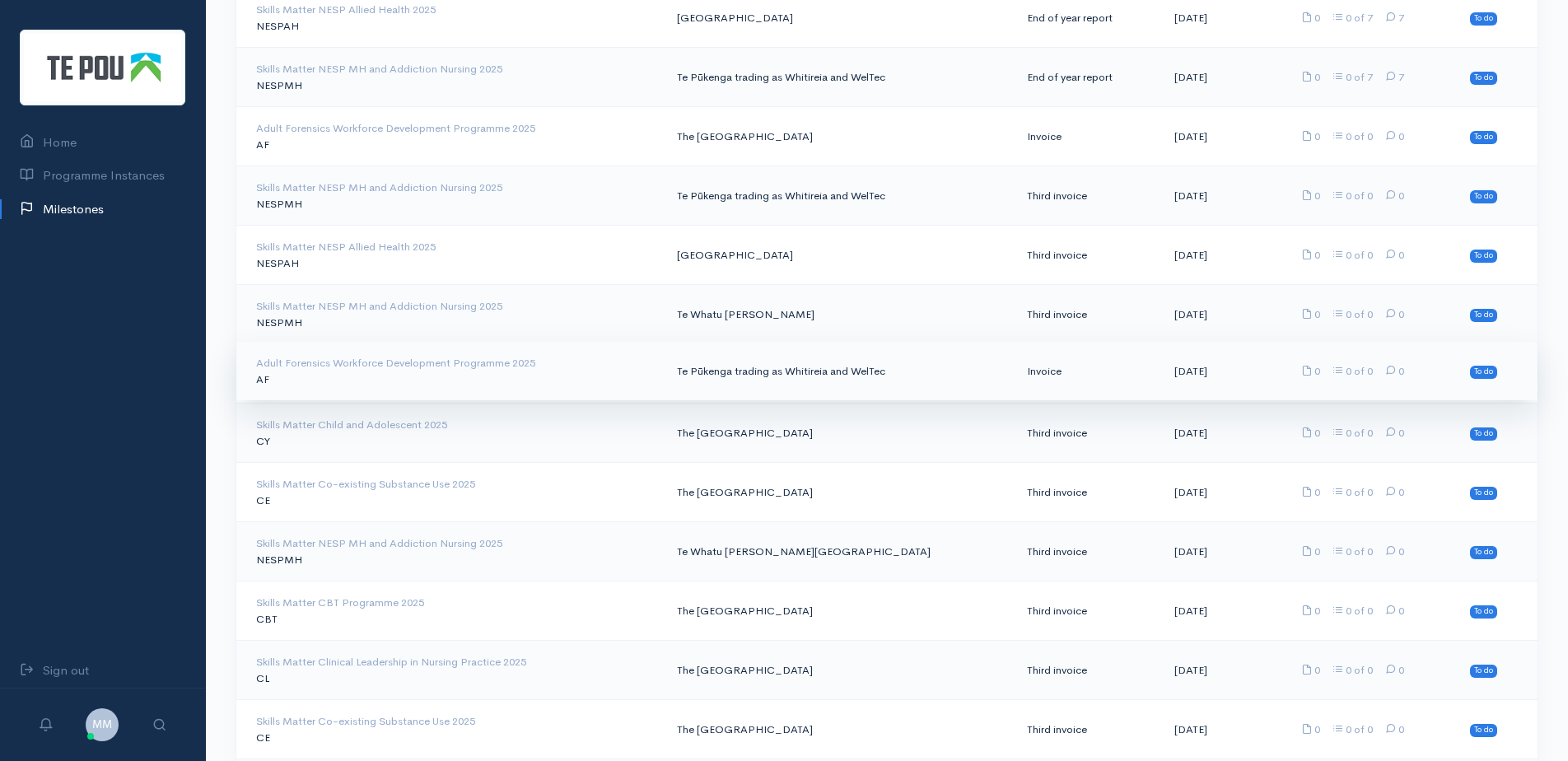
click at [1047, 376] on td "Invoice" at bounding box center [1088, 371] width 148 height 59
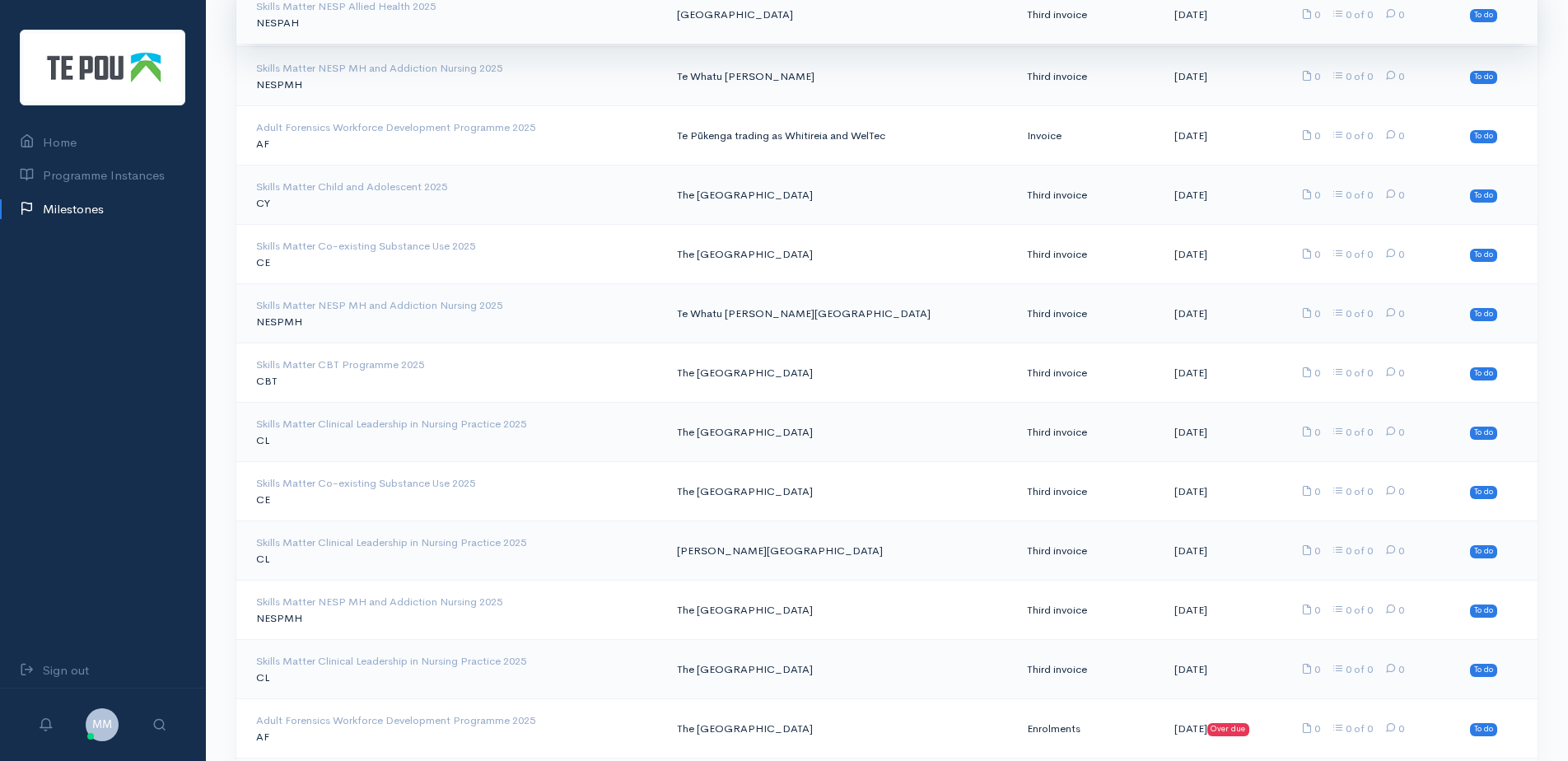
scroll to position [2012, 0]
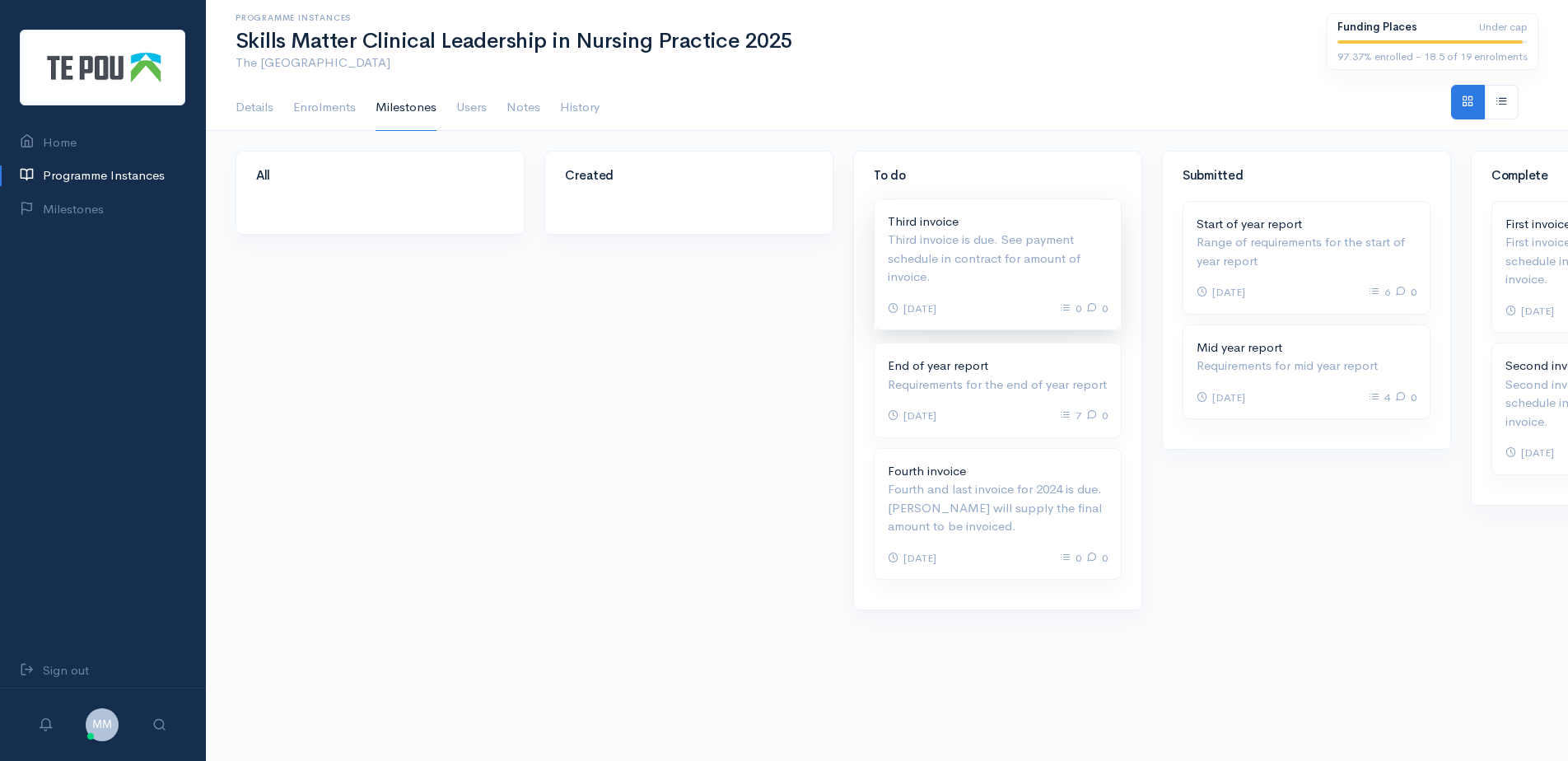
click at [1015, 253] on p "Third invoice is due. See payment schedule in contract for amount of invoice." at bounding box center [998, 258] width 220 height 56
click at [964, 225] on p "Third invoice" at bounding box center [998, 222] width 220 height 19
click at [1010, 240] on p "Third invoice is due. See payment schedule in contract for amount of invoice." at bounding box center [998, 258] width 220 height 56
click at [943, 229] on p "Third invoice" at bounding box center [998, 222] width 220 height 19
click at [969, 256] on p "Third invoice is due. See payment schedule in contract for amount of invoice." at bounding box center [998, 258] width 220 height 56
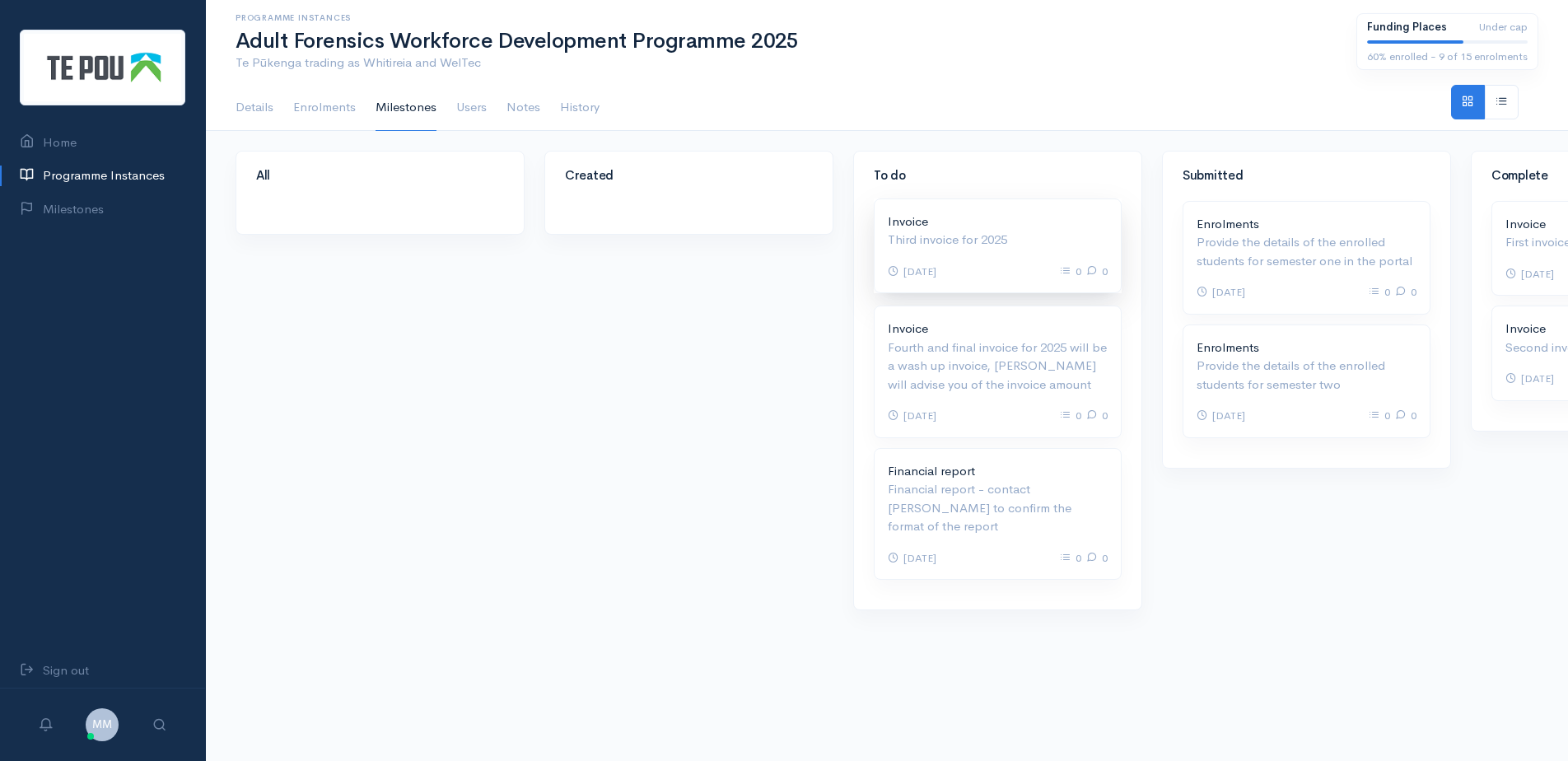
click at [948, 234] on p "Third invoice for 2025" at bounding box center [998, 240] width 220 height 19
